Goal: Transaction & Acquisition: Purchase product/service

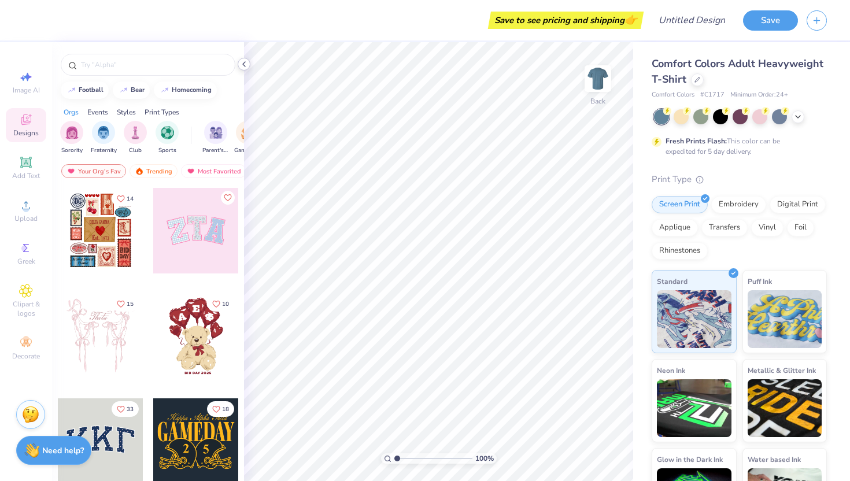
click at [244, 64] on icon at bounding box center [243, 64] width 9 height 9
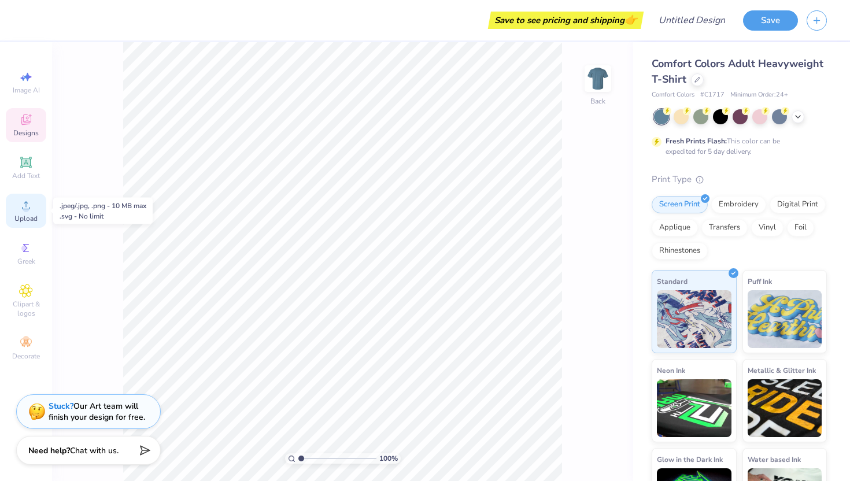
click at [29, 213] on div "Upload" at bounding box center [26, 211] width 40 height 34
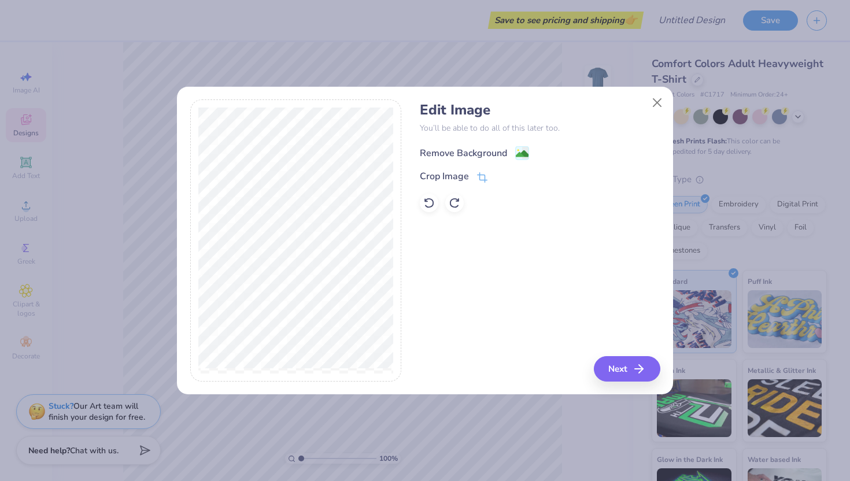
click at [457, 149] on div "Remove Background" at bounding box center [463, 153] width 87 height 14
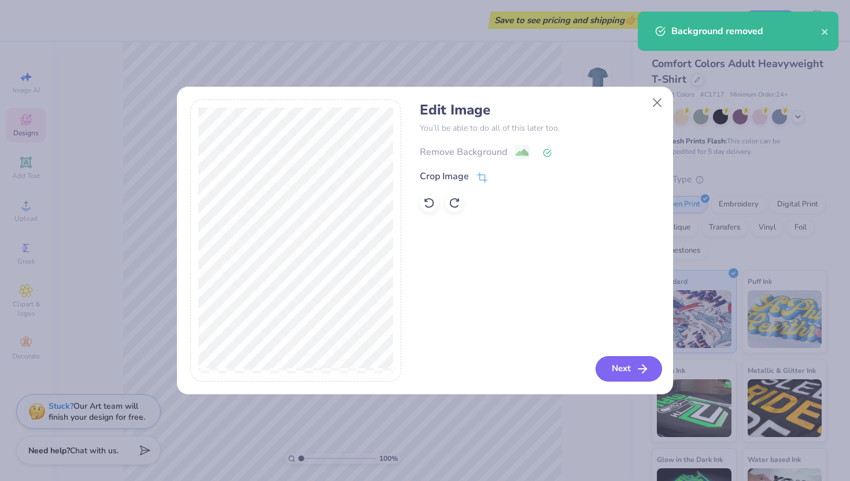
click at [638, 368] on icon "button" at bounding box center [642, 369] width 14 height 14
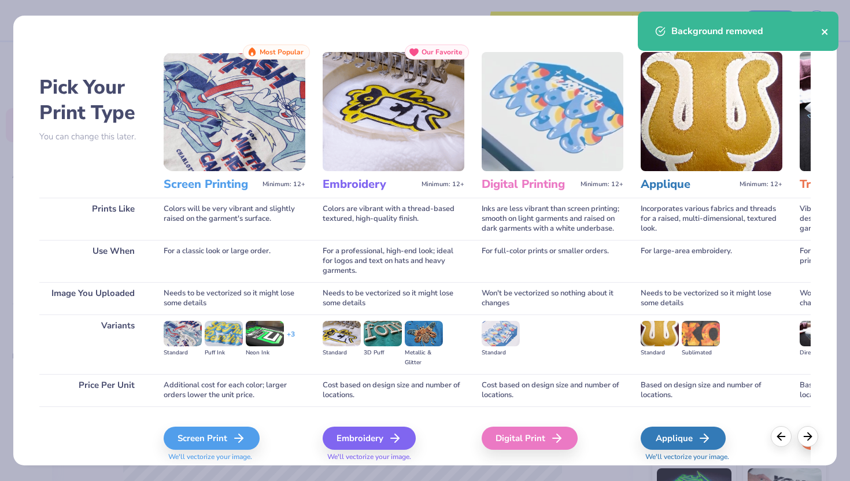
click at [827, 30] on icon "close" at bounding box center [825, 31] width 8 height 9
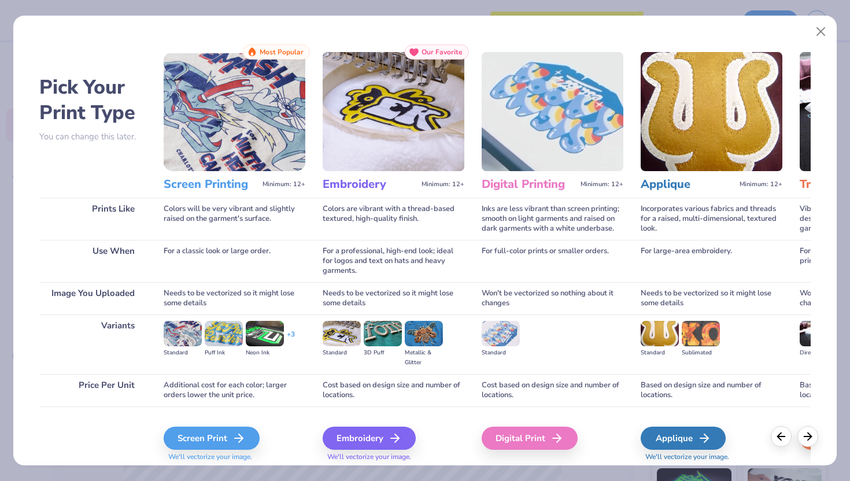
click at [824, 36] on body "Save to see pricing and shipping 👉 Design Title Save Image AI Designs Add Text …" at bounding box center [425, 240] width 850 height 481
click at [823, 34] on button "Close" at bounding box center [821, 32] width 22 height 22
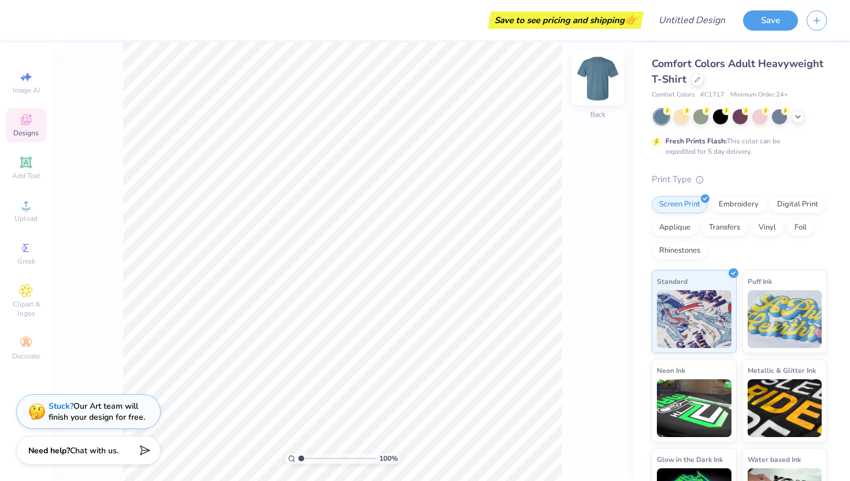
click at [595, 79] on img at bounding box center [597, 78] width 46 height 46
click at [25, 211] on circle at bounding box center [26, 209] width 6 height 6
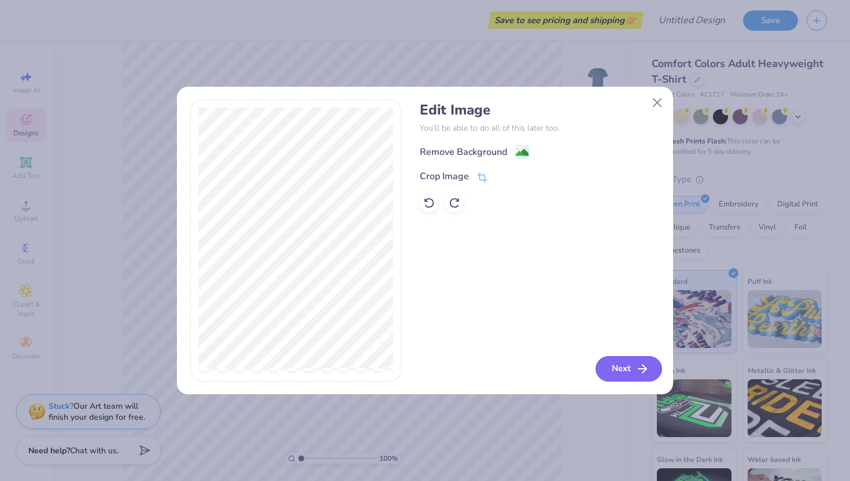
click at [635, 371] on icon "button" at bounding box center [642, 369] width 14 height 14
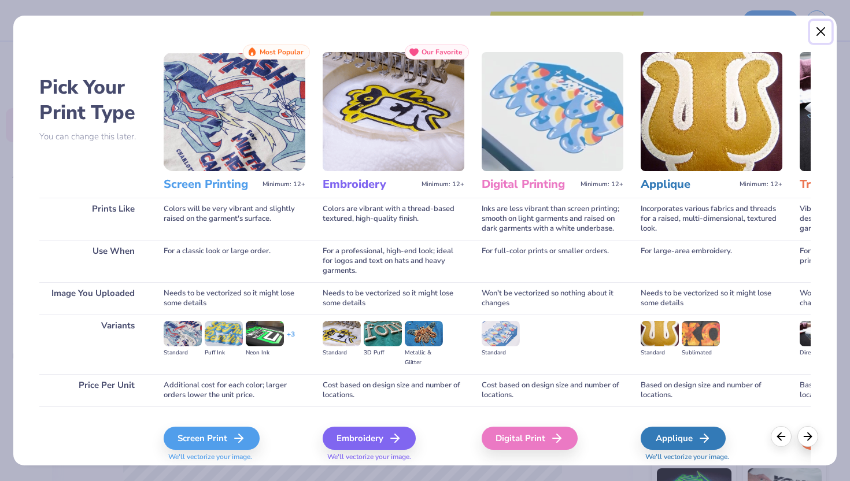
click at [821, 23] on button "Close" at bounding box center [821, 32] width 22 height 22
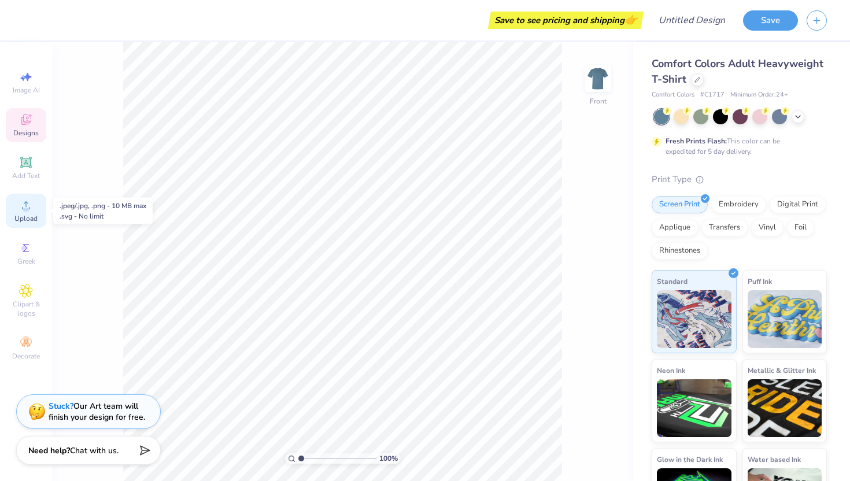
click at [29, 205] on icon at bounding box center [26, 205] width 14 height 14
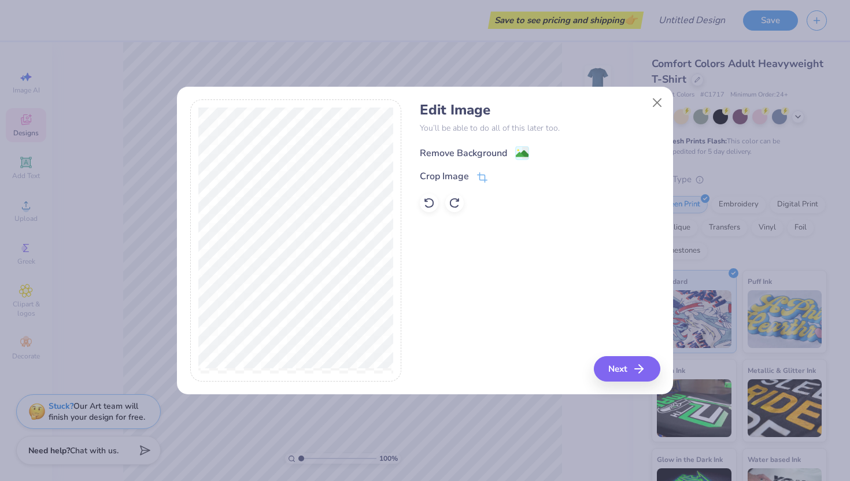
click at [469, 153] on div "Remove Background" at bounding box center [463, 153] width 87 height 14
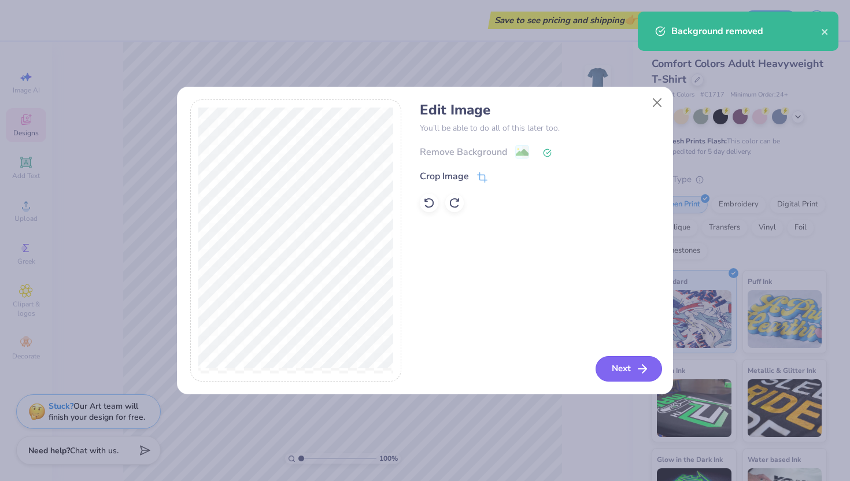
click at [625, 364] on button "Next" at bounding box center [628, 368] width 66 height 25
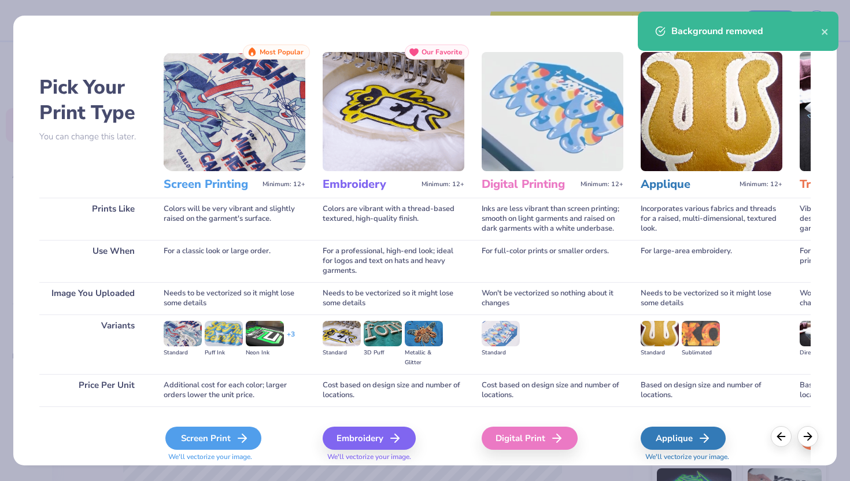
click at [211, 432] on div "Screen Print" at bounding box center [213, 437] width 96 height 23
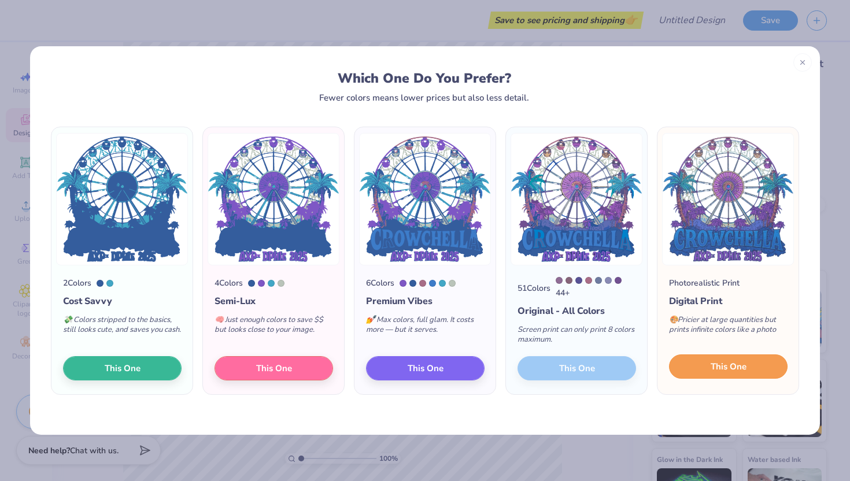
click at [713, 362] on span "This One" at bounding box center [728, 366] width 36 height 13
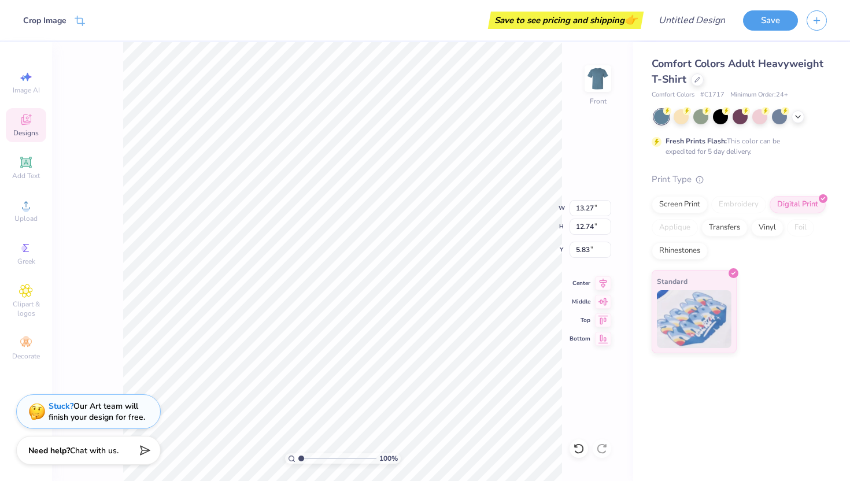
type input "5.87"
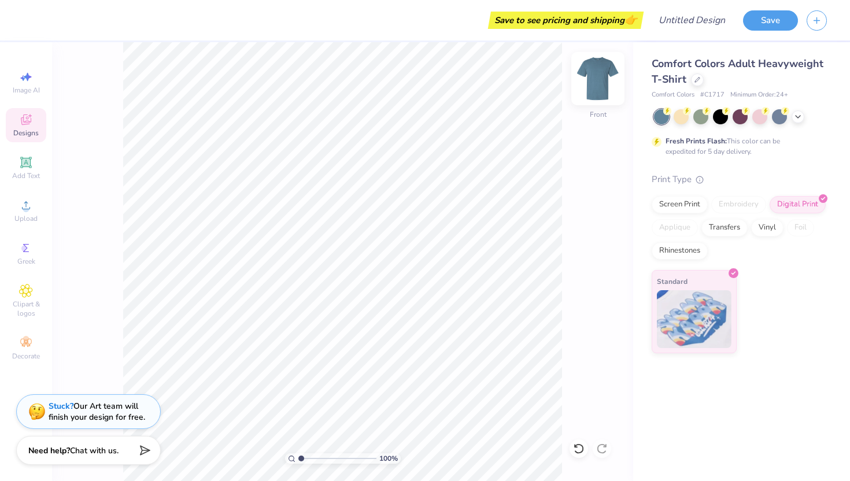
click at [601, 77] on img at bounding box center [597, 78] width 46 height 46
click at [31, 210] on icon at bounding box center [26, 205] width 14 height 14
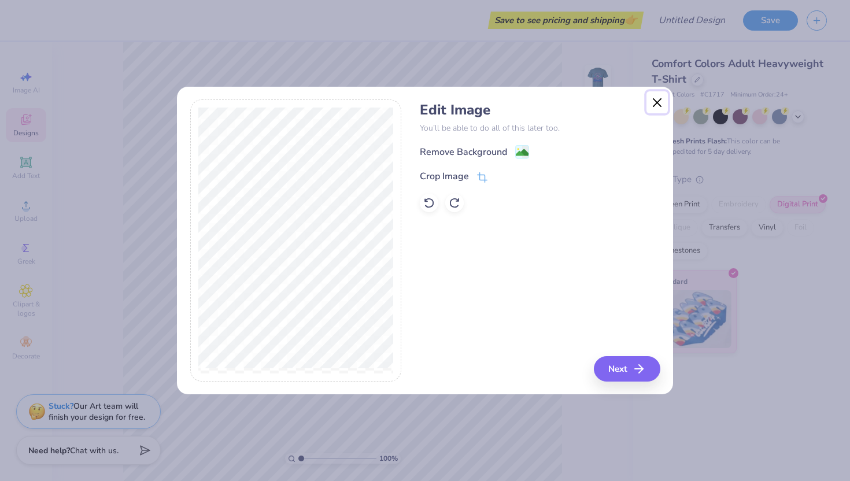
click at [659, 100] on button "Close" at bounding box center [657, 102] width 22 height 22
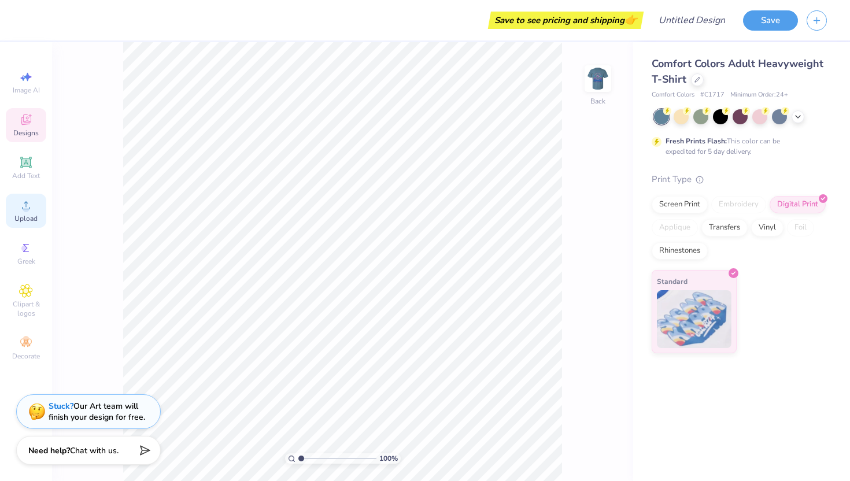
click at [23, 210] on circle at bounding box center [26, 209] width 6 height 6
click at [28, 207] on circle at bounding box center [26, 209] width 6 height 6
click at [27, 170] on div "Add Text" at bounding box center [26, 168] width 40 height 34
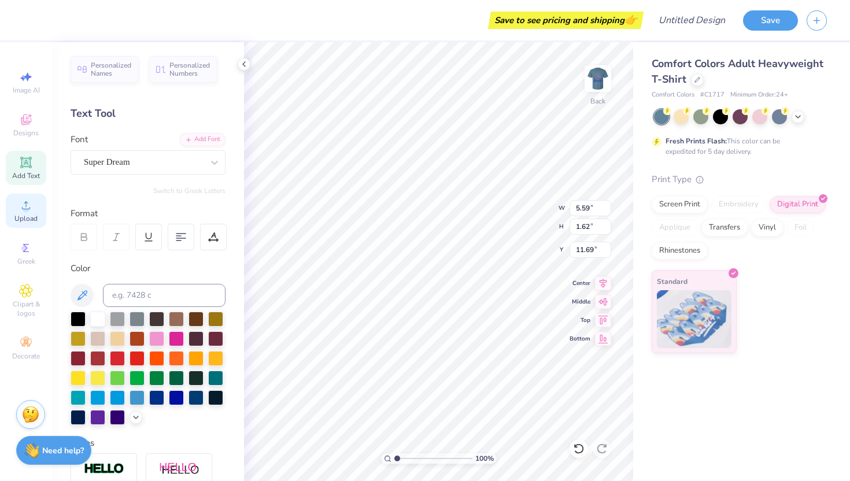
click at [35, 219] on span "Upload" at bounding box center [25, 218] width 23 height 9
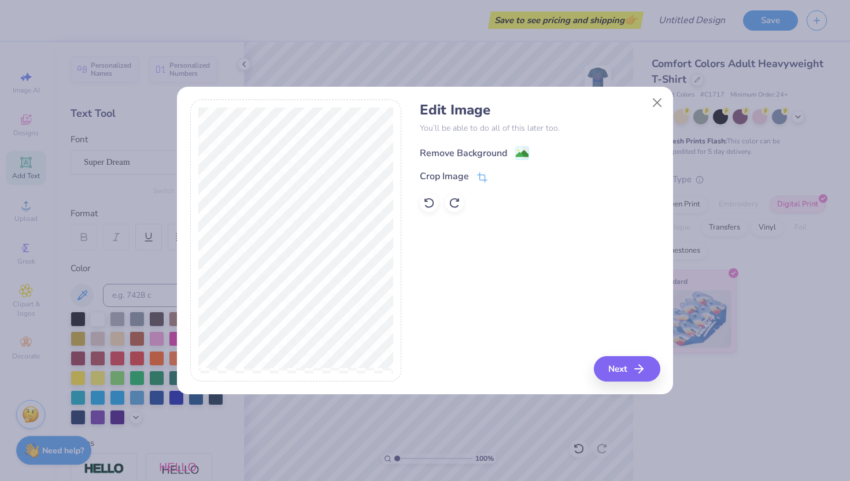
click at [499, 154] on div "Remove Background" at bounding box center [463, 153] width 87 height 14
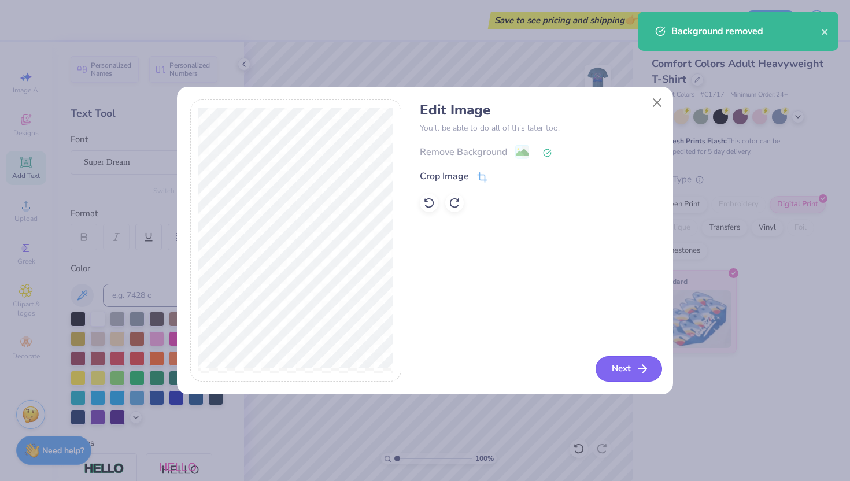
click at [641, 372] on icon "button" at bounding box center [642, 369] width 14 height 14
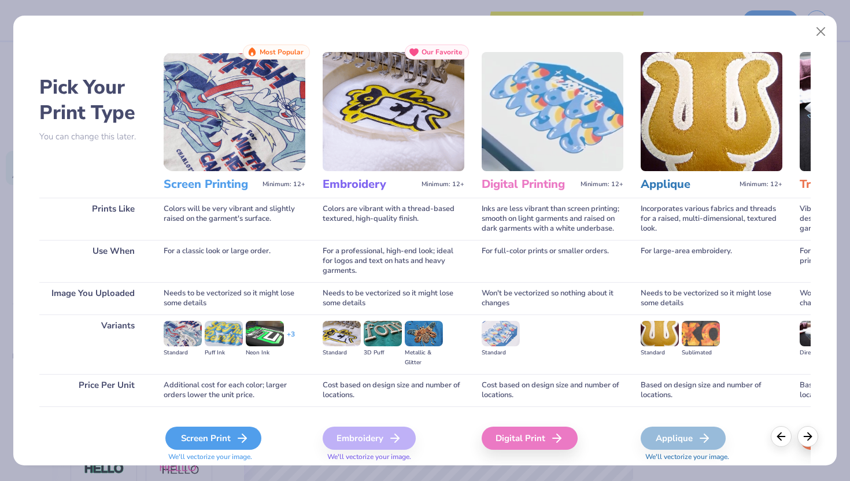
click at [233, 435] on div "Screen Print" at bounding box center [213, 437] width 96 height 23
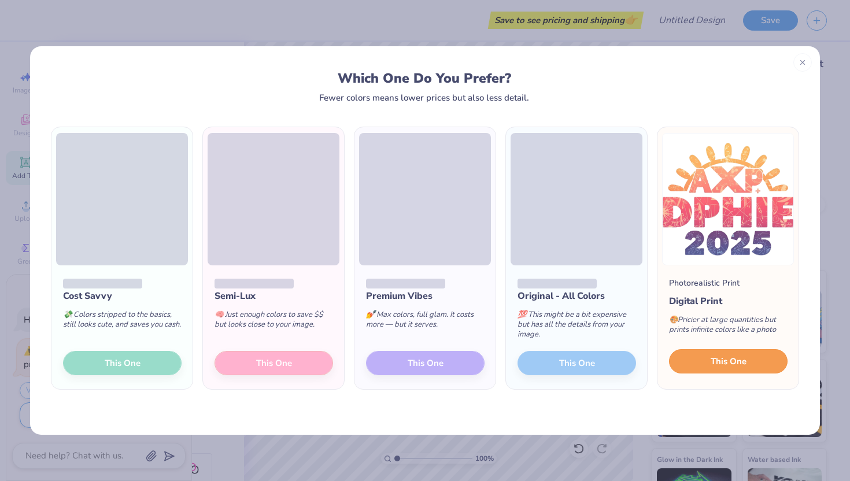
click at [703, 365] on button "This One" at bounding box center [728, 361] width 118 height 24
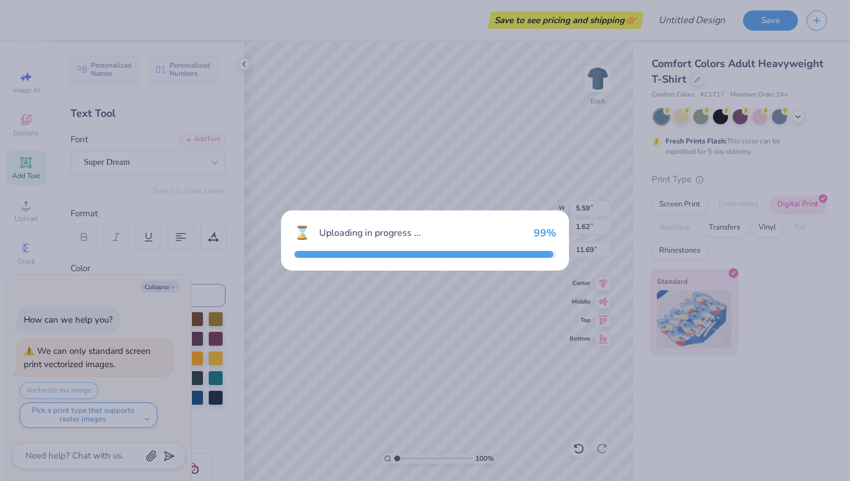
type textarea "x"
type input "14.17"
type input "12.21"
type input "6.40"
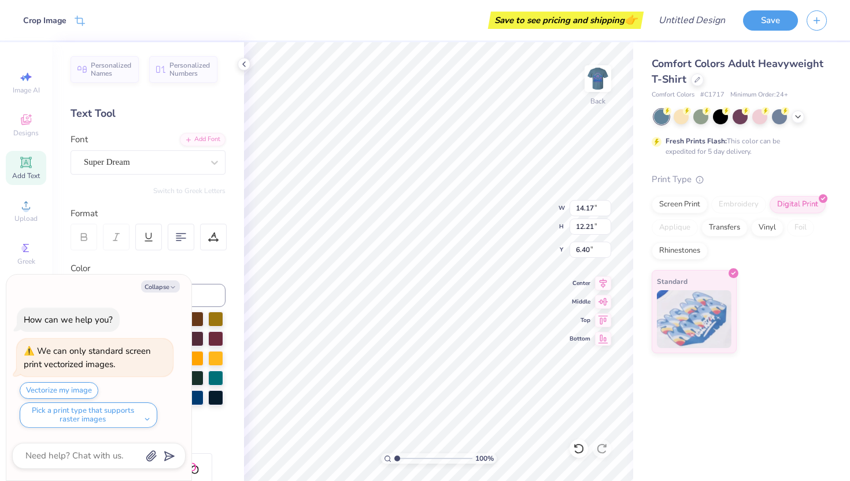
type textarea "x"
type input "4.76"
type input "4.10"
type input "14.50"
type textarea "x"
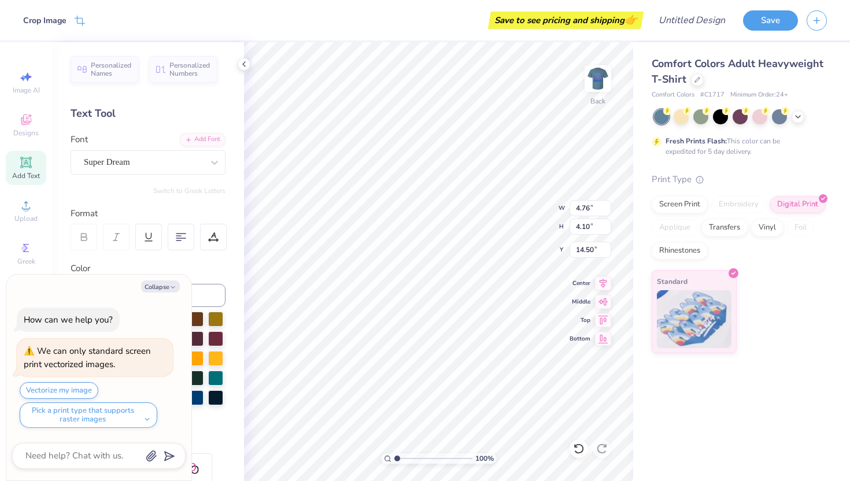
type input "2.73"
type textarea "x"
type input "3.22"
click at [164, 284] on button "Collapse" at bounding box center [160, 286] width 39 height 12
type textarea "x"
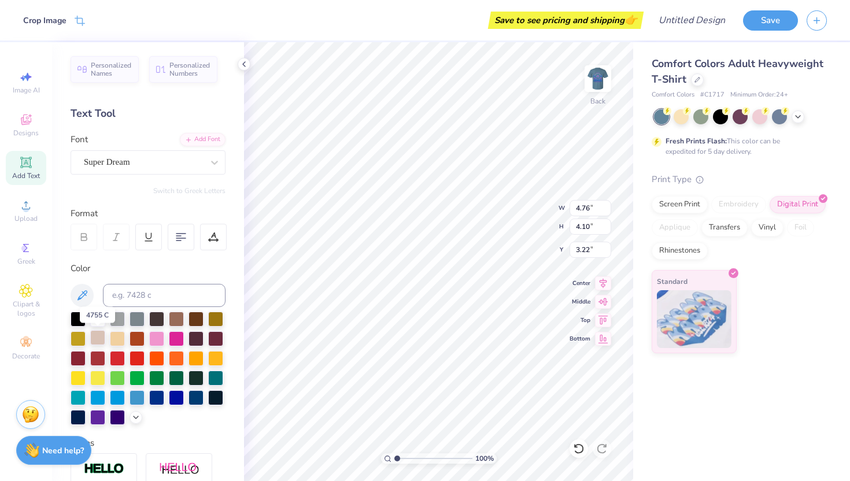
click at [99, 335] on div at bounding box center [97, 337] width 15 height 15
click at [119, 337] on div at bounding box center [117, 337] width 15 height 15
click at [27, 116] on icon at bounding box center [26, 120] width 14 height 14
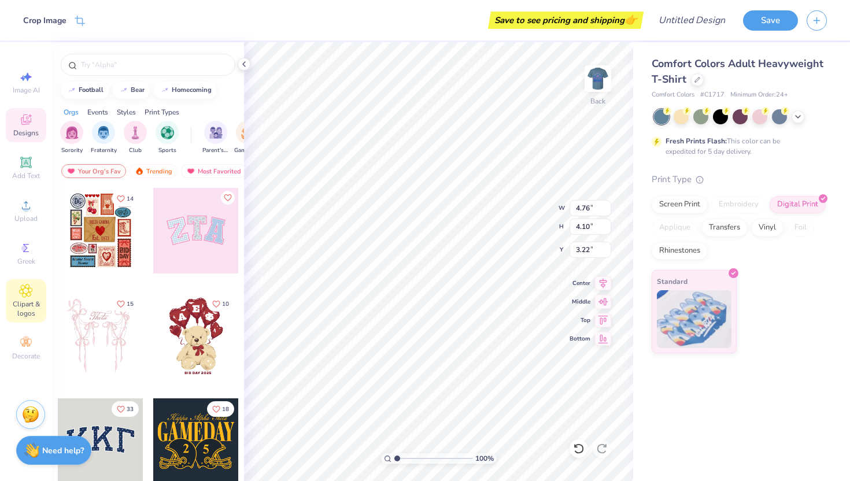
click at [18, 291] on div "Clipart & logos" at bounding box center [26, 300] width 40 height 43
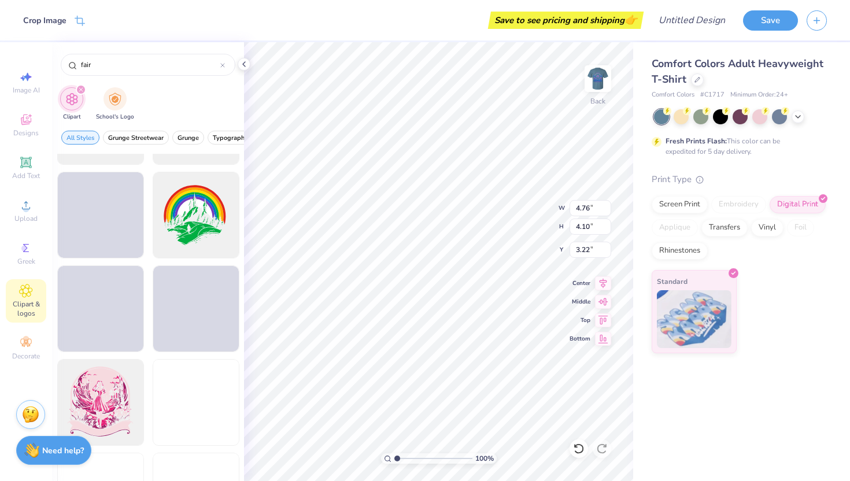
scroll to position [826, 0]
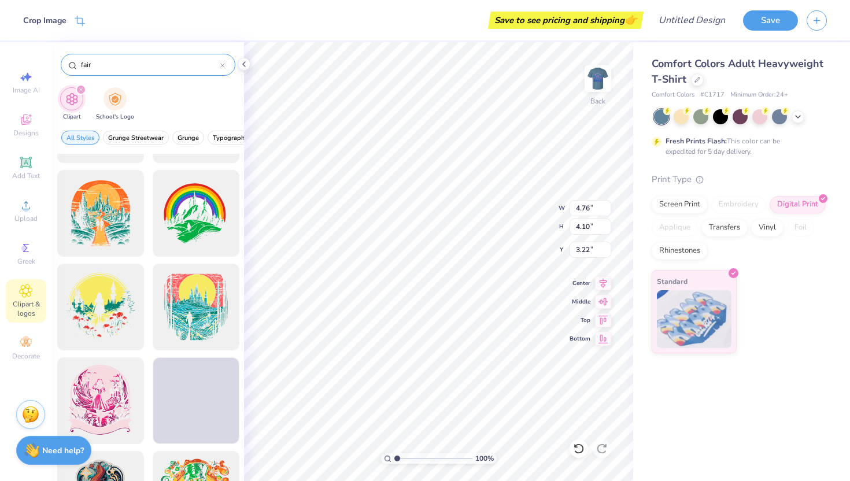
click at [89, 60] on input "fair" at bounding box center [150, 65] width 140 height 12
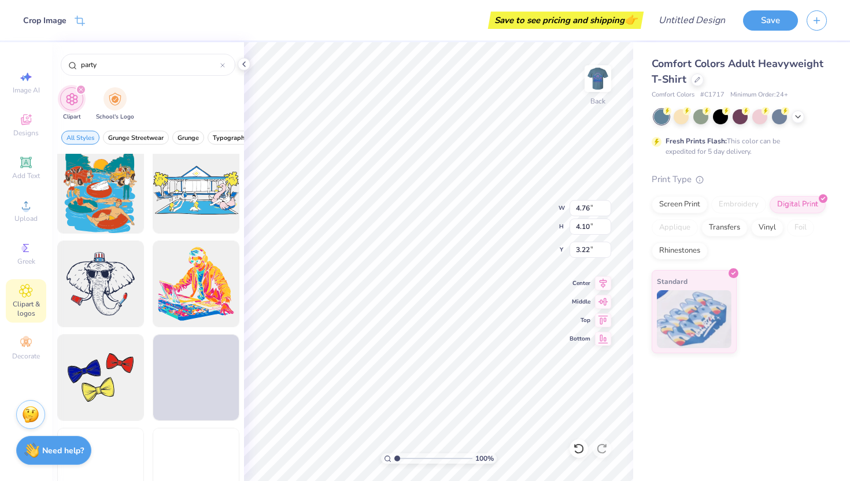
scroll to position [383, 0]
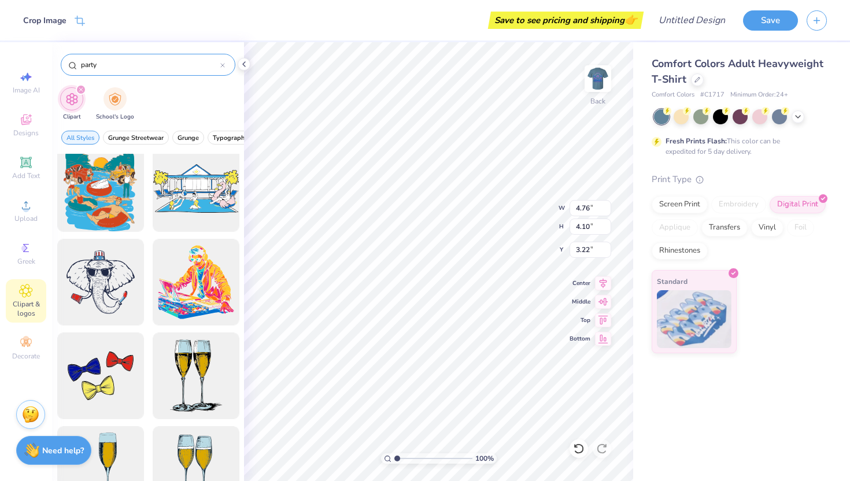
click at [103, 67] on input "party" at bounding box center [150, 65] width 140 height 12
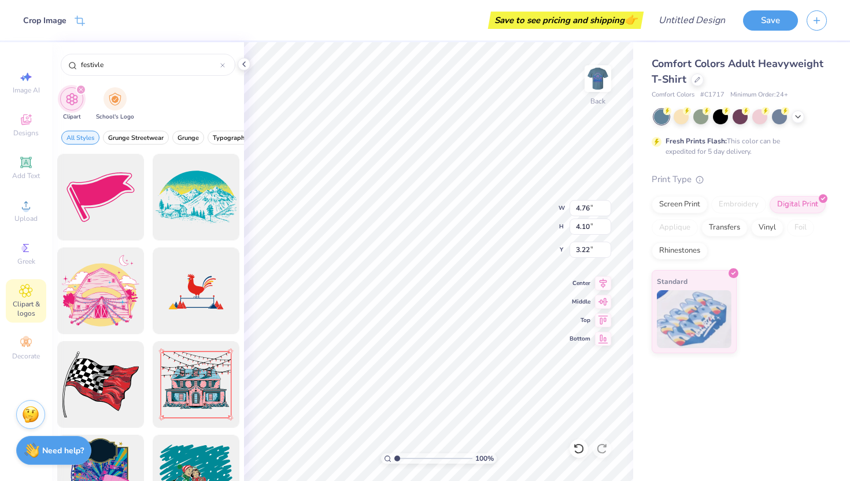
click at [106, 79] on div "festivle" at bounding box center [148, 61] width 192 height 39
click at [105, 63] on input "festivle" at bounding box center [150, 65] width 140 height 12
type input "music"
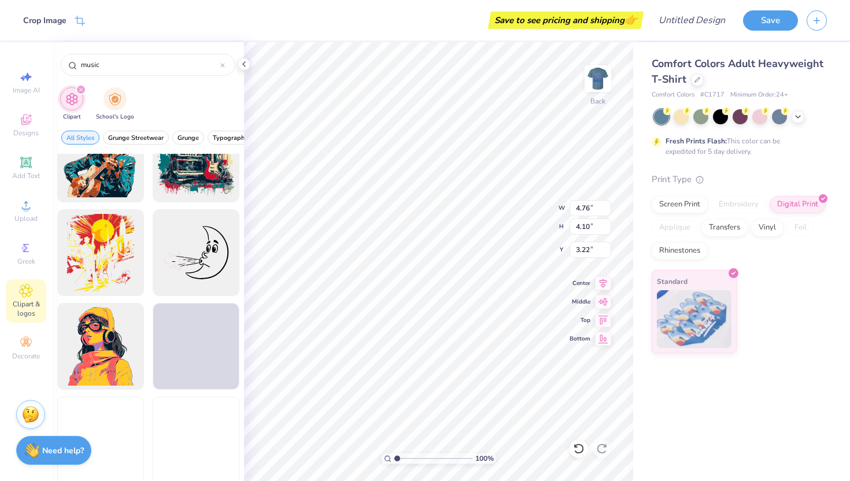
scroll to position [2755, 0]
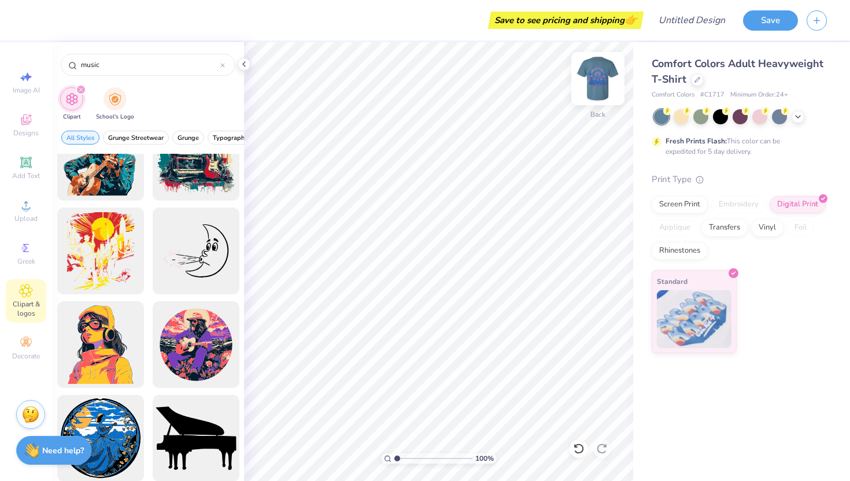
click at [600, 79] on img at bounding box center [597, 78] width 46 height 46
click at [590, 73] on img at bounding box center [597, 78] width 46 height 46
type input "3.23"
type input "3.42"
type input "2.94"
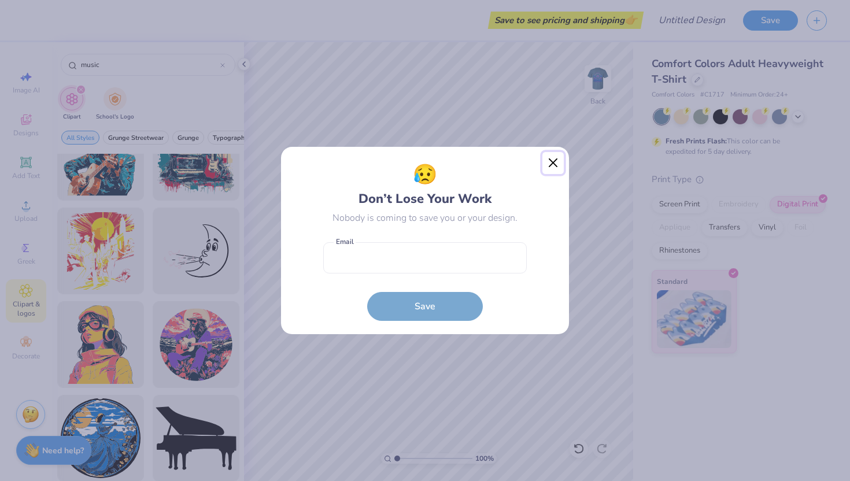
click at [550, 157] on button "Close" at bounding box center [553, 163] width 22 height 22
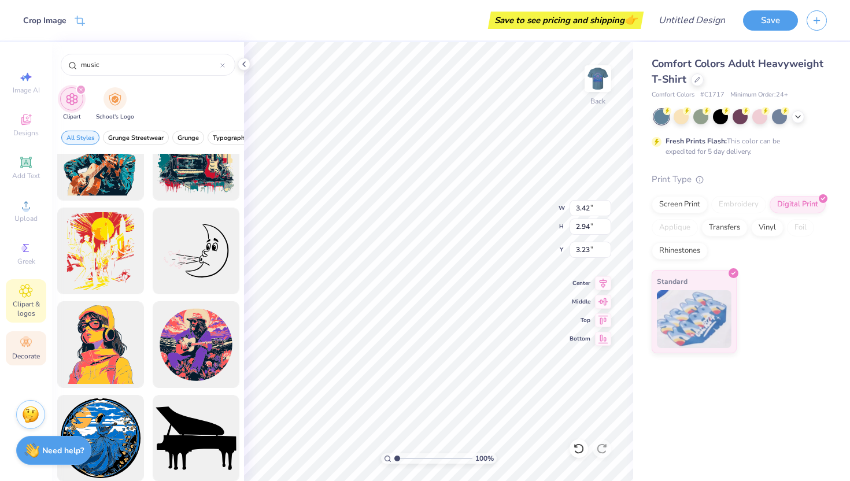
click at [25, 334] on div "Decorate" at bounding box center [26, 348] width 40 height 34
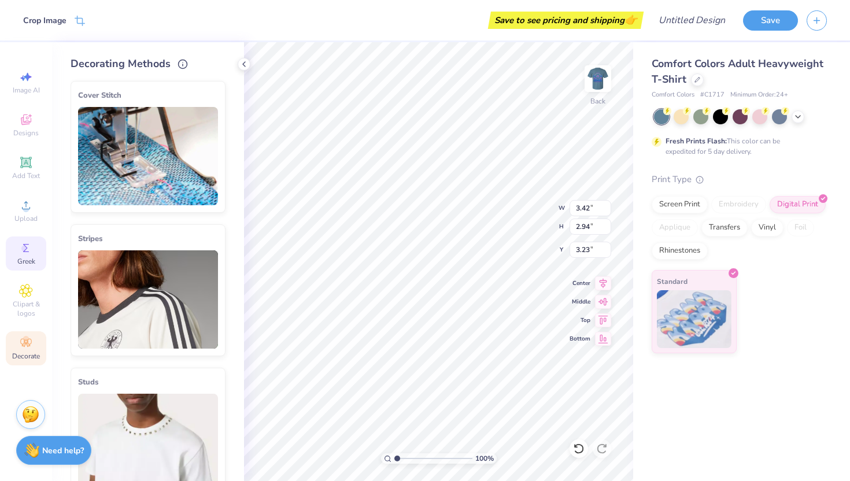
click at [23, 262] on span "Greek" at bounding box center [26, 261] width 18 height 9
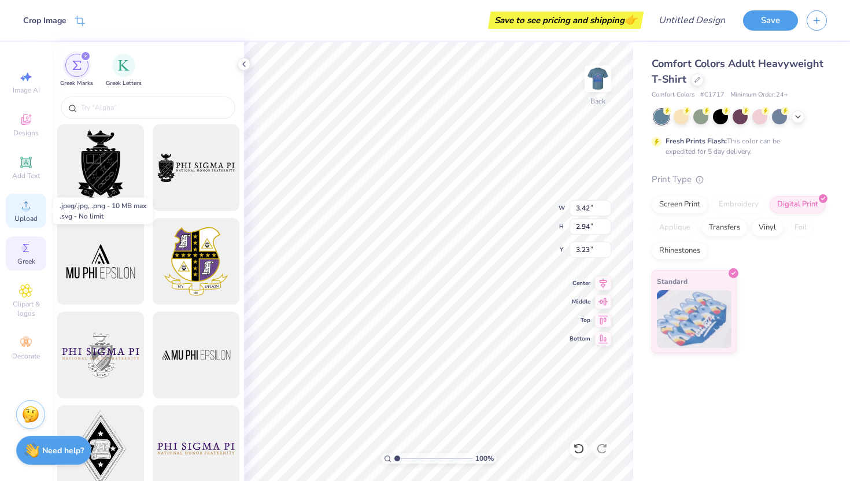
click at [29, 211] on icon at bounding box center [26, 205] width 14 height 14
click at [38, 161] on div "Add Text" at bounding box center [26, 168] width 40 height 34
type input "5.59"
type input "1.62"
type input "11.69"
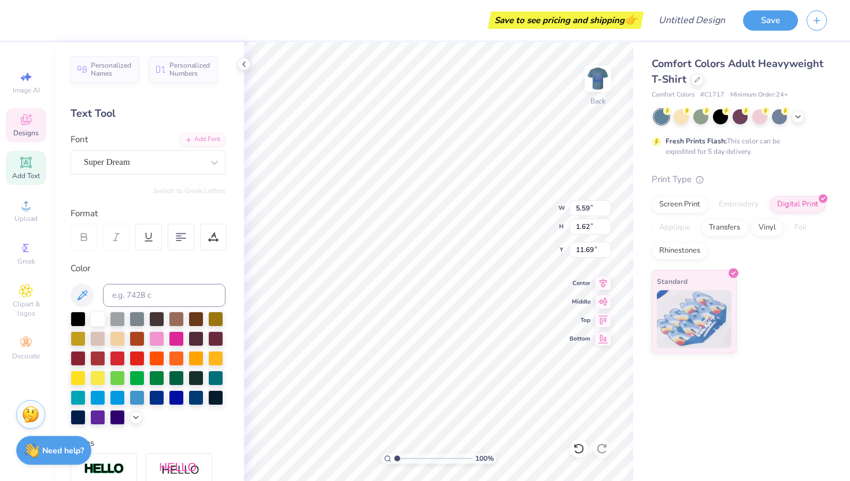
click at [13, 116] on div "Designs" at bounding box center [26, 125] width 40 height 34
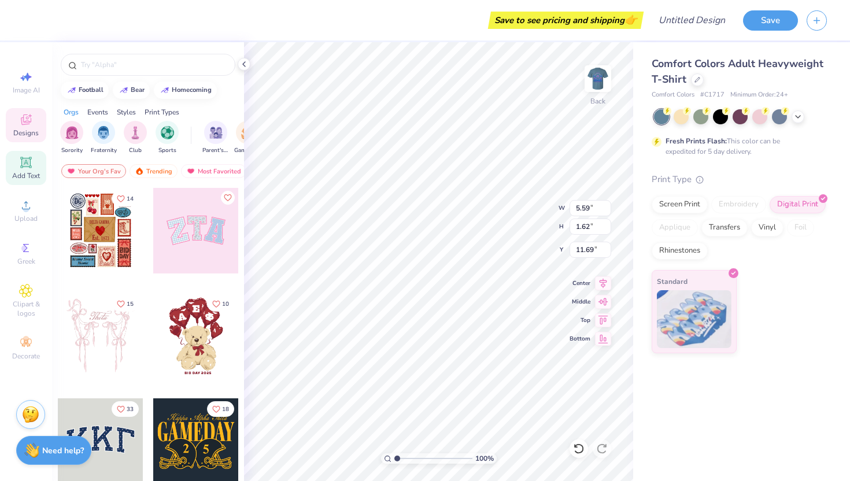
click at [30, 176] on span "Add Text" at bounding box center [26, 175] width 28 height 9
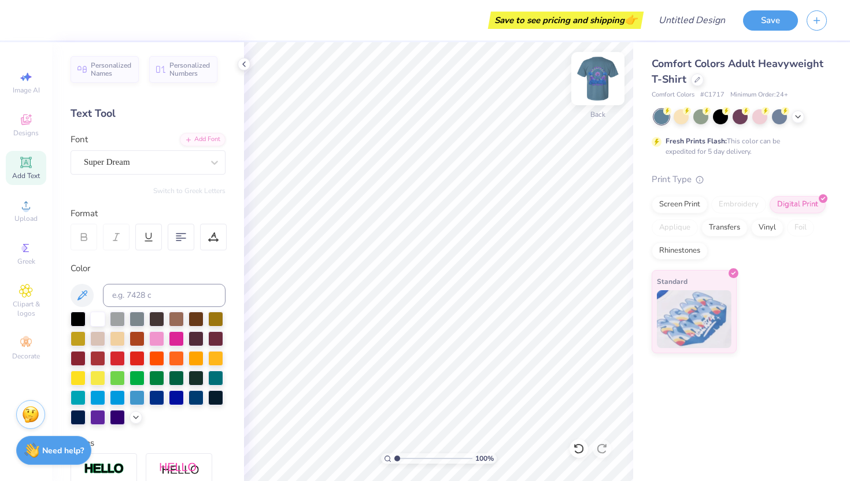
click at [594, 88] on img at bounding box center [597, 78] width 46 height 46
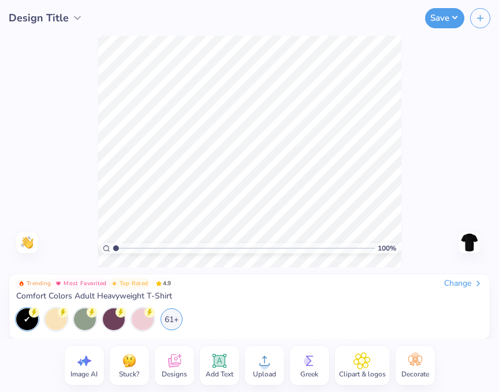
click at [470, 239] on img at bounding box center [470, 242] width 18 height 18
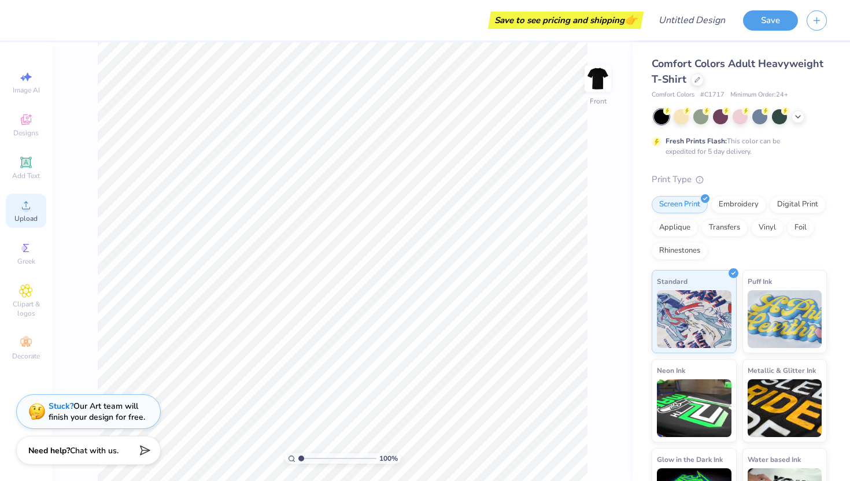
click at [29, 201] on icon at bounding box center [26, 205] width 14 height 14
click at [28, 211] on icon at bounding box center [26, 205] width 14 height 14
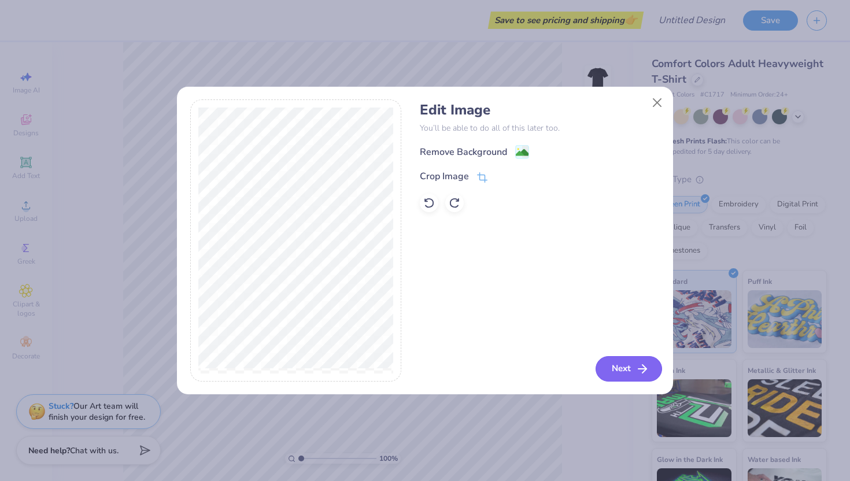
click at [499, 372] on button "Next" at bounding box center [628, 368] width 66 height 25
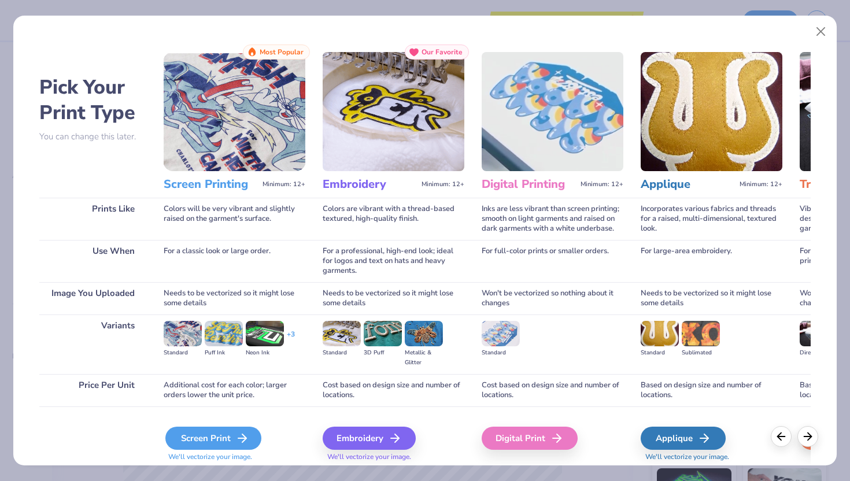
click at [202, 392] on div "Screen Print" at bounding box center [213, 437] width 96 height 23
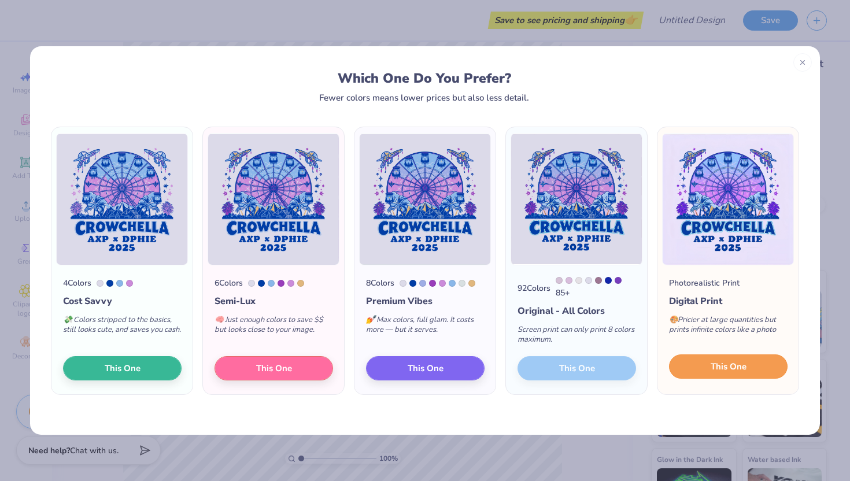
click at [499, 370] on span "This One" at bounding box center [728, 366] width 36 height 13
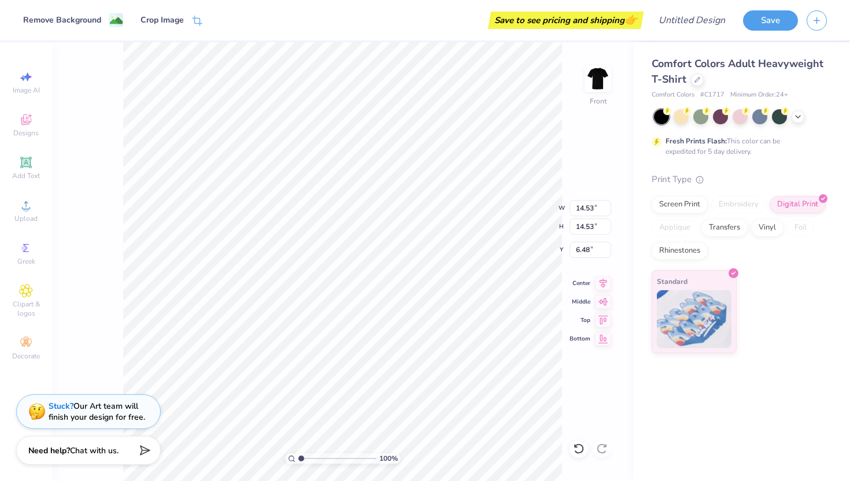
click at [499, 119] on div at bounding box center [740, 116] width 173 height 15
click at [499, 118] on icon at bounding box center [797, 115] width 9 height 9
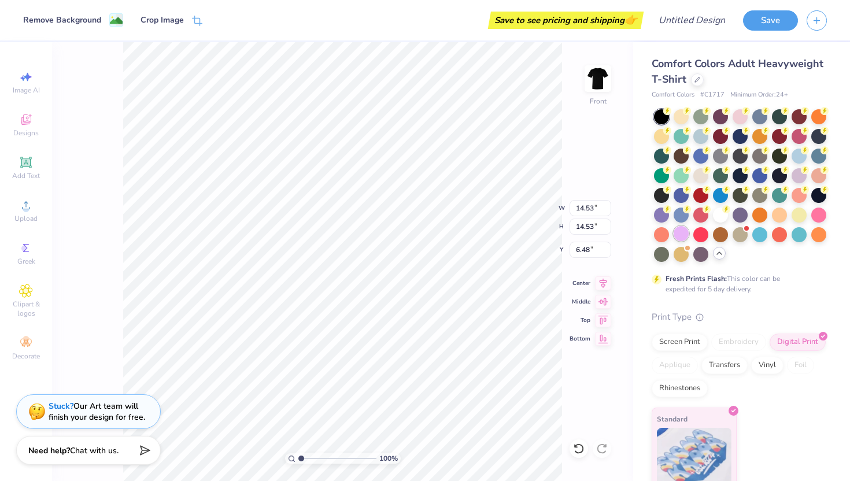
click at [499, 232] on div at bounding box center [680, 233] width 15 height 15
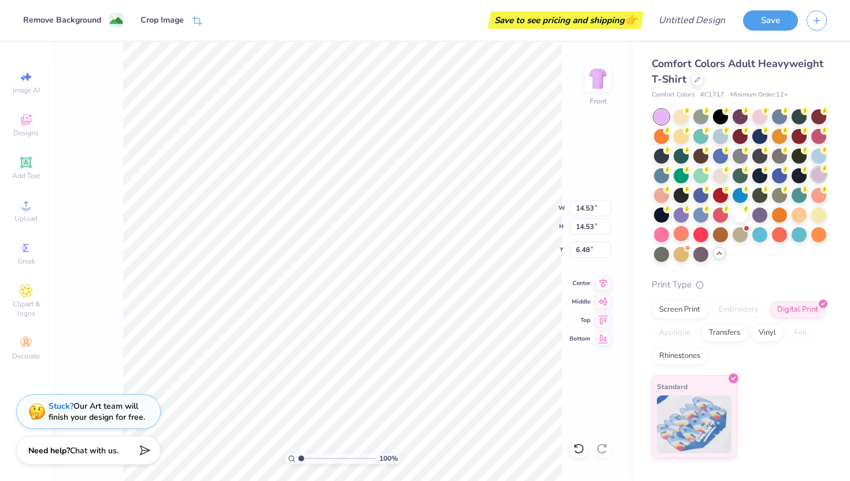
click at [499, 173] on div at bounding box center [818, 174] width 15 height 15
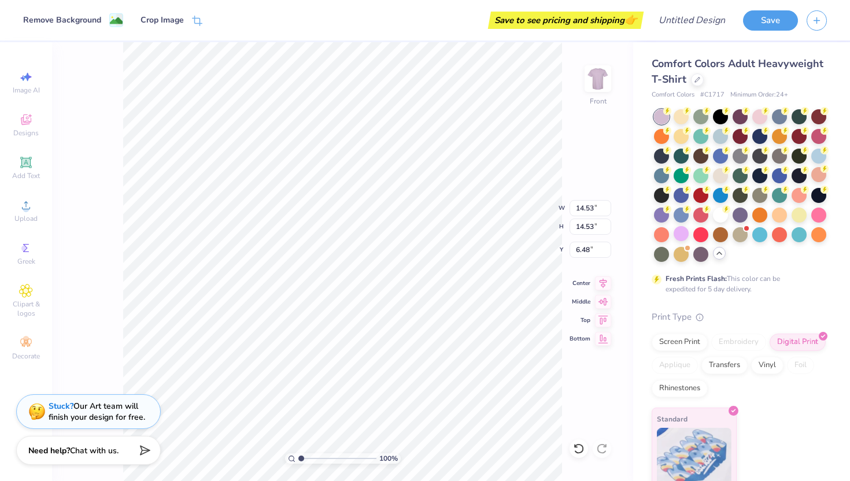
click at [499, 255] on icon at bounding box center [718, 253] width 9 height 9
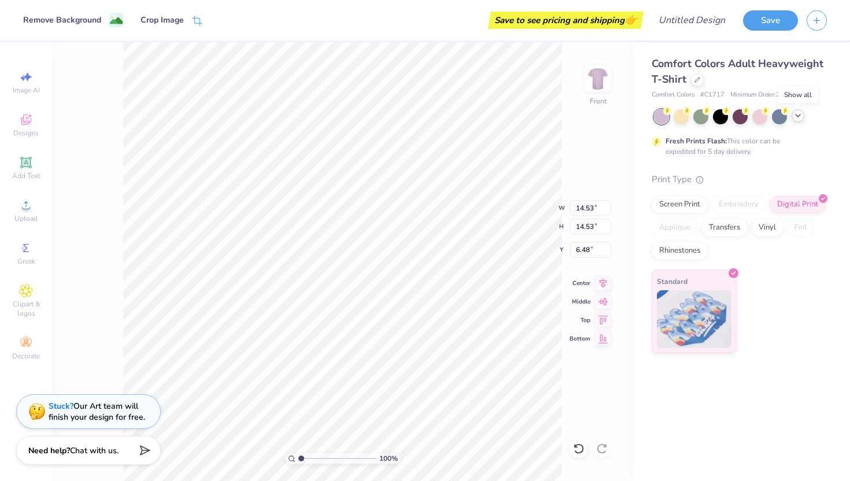
click at [499, 118] on icon at bounding box center [797, 115] width 9 height 9
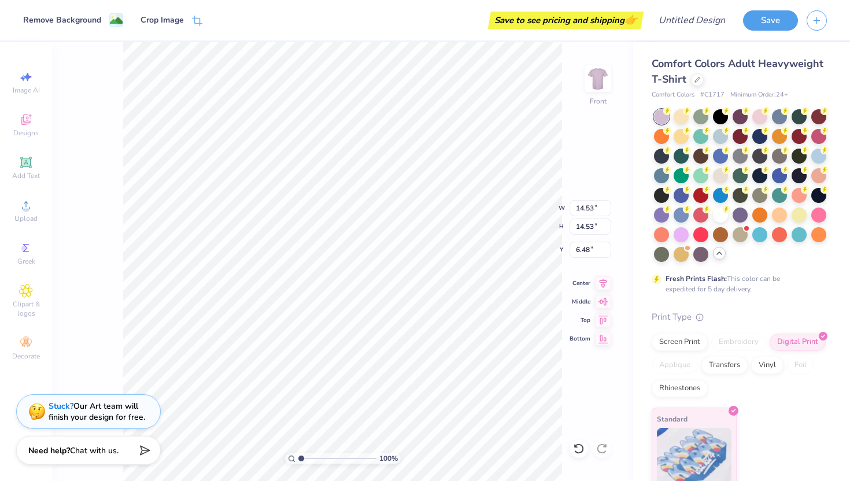
click at [499, 259] on div at bounding box center [740, 185] width 173 height 153
click at [499, 218] on div at bounding box center [720, 213] width 15 height 15
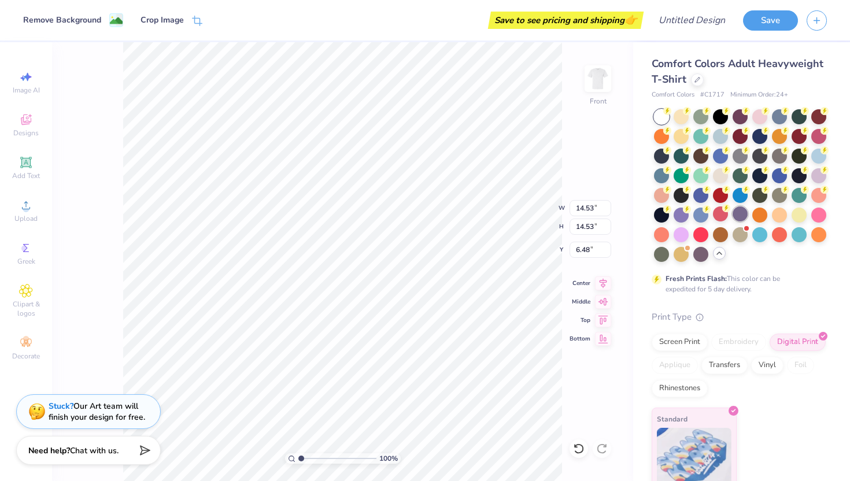
click at [499, 213] on div at bounding box center [739, 213] width 15 height 15
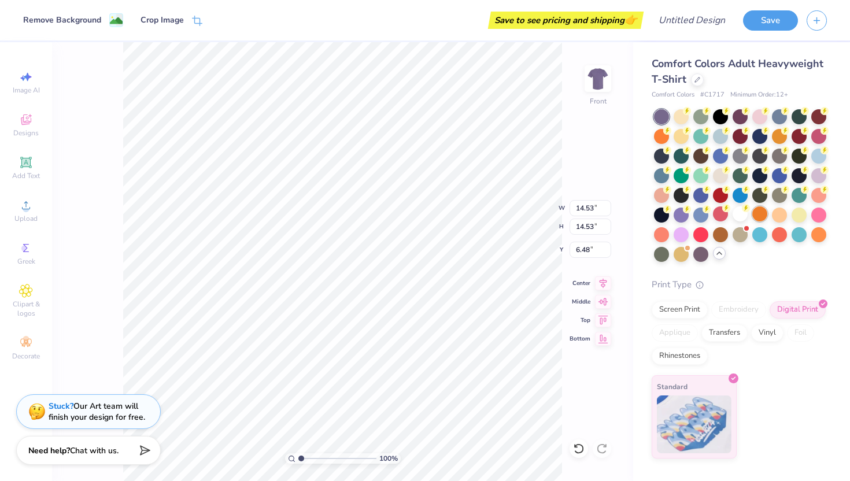
click at [499, 210] on div at bounding box center [759, 213] width 15 height 15
click at [499, 212] on div at bounding box center [779, 213] width 15 height 15
click at [499, 214] on div at bounding box center [798, 213] width 15 height 15
click at [499, 213] on div at bounding box center [818, 213] width 15 height 15
click at [499, 188] on div at bounding box center [798, 194] width 15 height 15
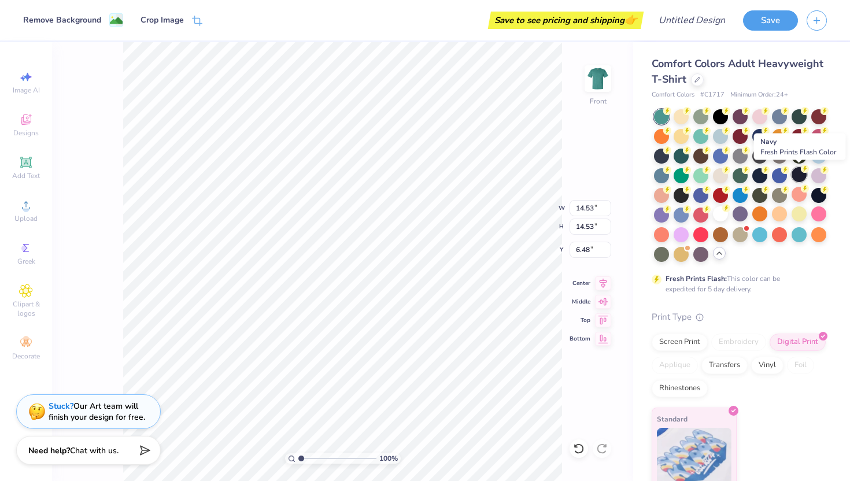
click at [499, 170] on div at bounding box center [798, 174] width 15 height 15
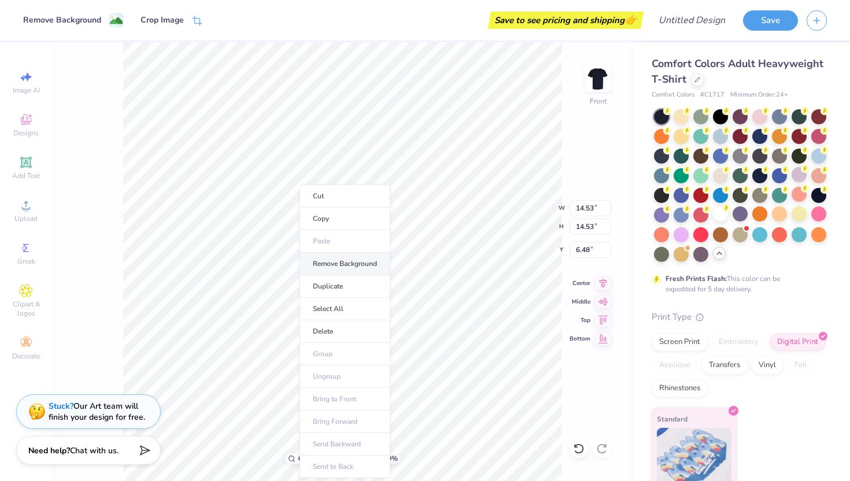
click at [315, 265] on li "Remove Background" at bounding box center [344, 264] width 91 height 23
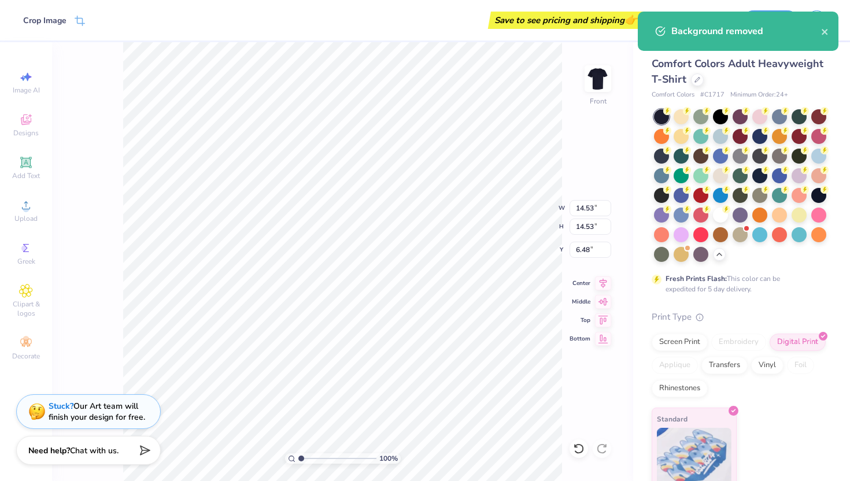
type input "5.62"
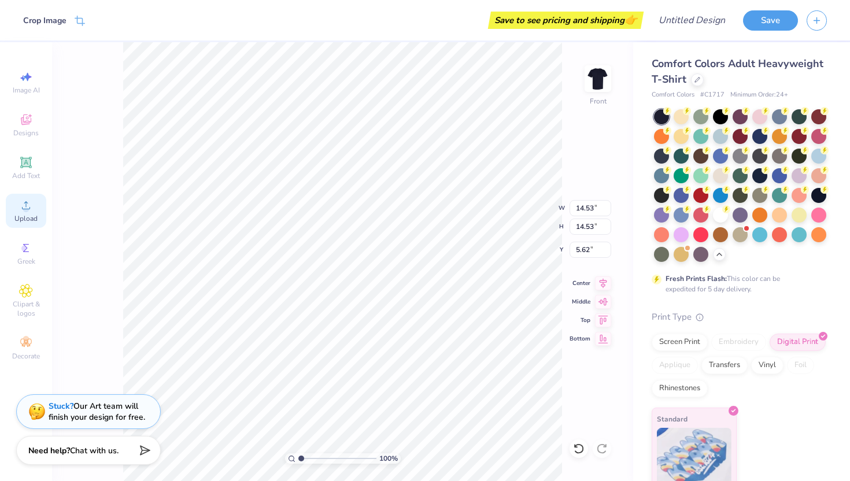
click at [33, 214] on span "Upload" at bounding box center [25, 218] width 23 height 9
drag, startPoint x: 32, startPoint y: 150, endPoint x: 32, endPoint y: 158, distance: 8.1
click at [32, 150] on div "Image AI Designs Add Text Upload Greek Clipart & logos Decorate" at bounding box center [26, 215] width 40 height 300
click at [15, 208] on div "Upload" at bounding box center [26, 211] width 40 height 34
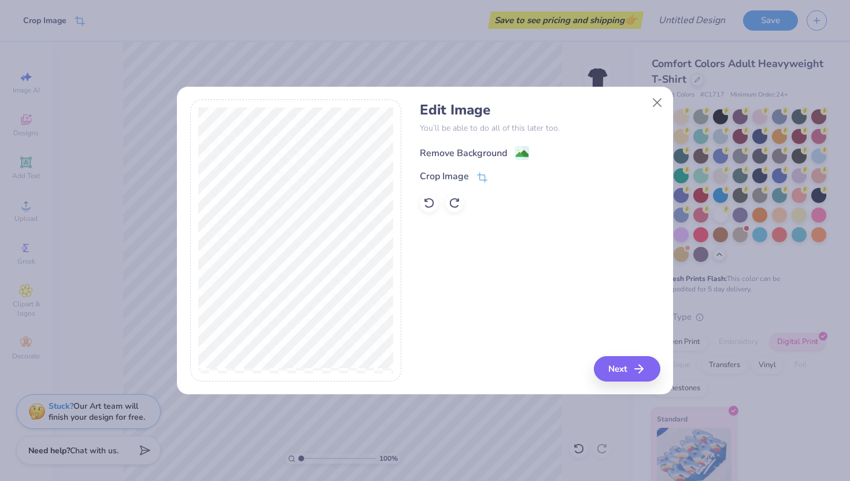
click at [456, 154] on div "Remove Background" at bounding box center [463, 153] width 87 height 14
click at [637, 366] on icon "button" at bounding box center [642, 369] width 14 height 14
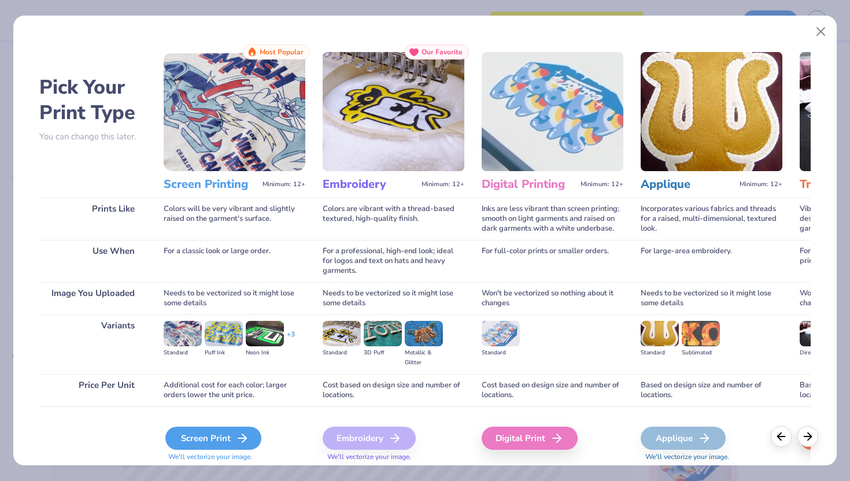
click at [228, 444] on div "Screen Print" at bounding box center [213, 437] width 96 height 23
